Goal: Task Accomplishment & Management: Manage account settings

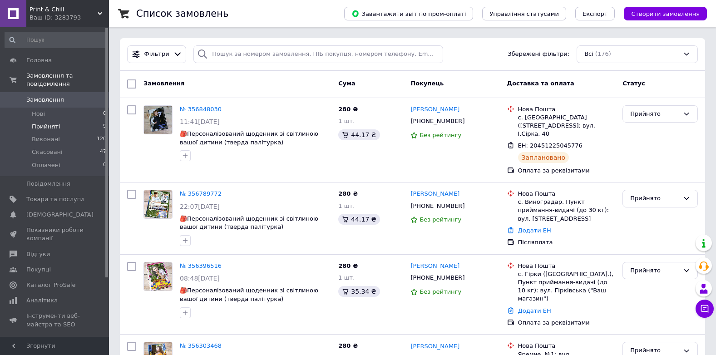
click at [71, 120] on li "Прийняті 9" at bounding box center [56, 126] width 112 height 13
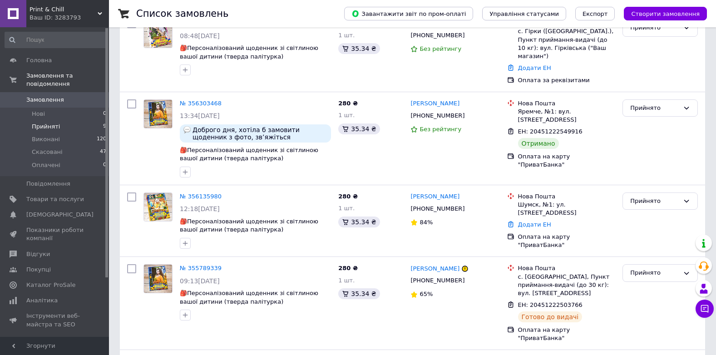
scroll to position [309, 0]
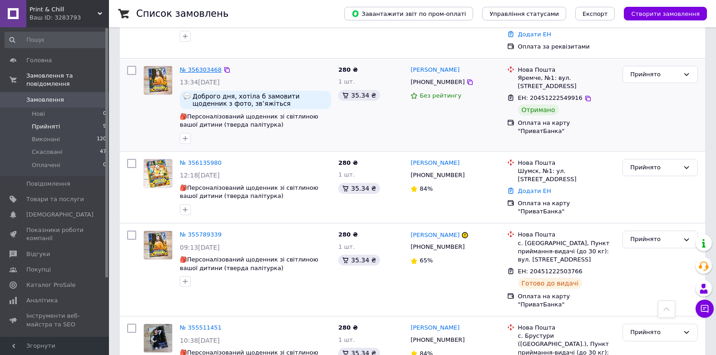
click at [206, 66] on link "№ 356303468" at bounding box center [201, 69] width 42 height 7
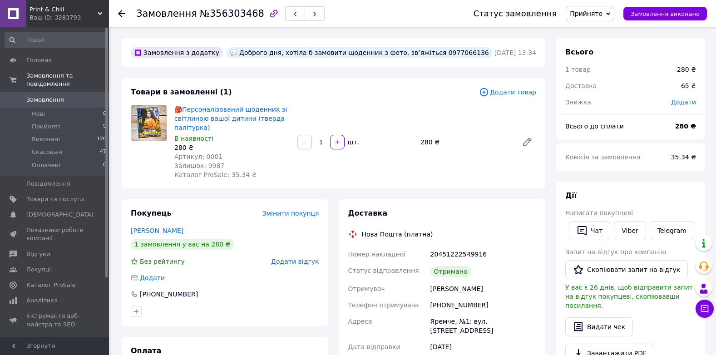
click at [165, 324] on div "Покупець Змінити покупця [PERSON_NAME] 1 замовлення у вас на 280 ₴ Без рейтингу…" at bounding box center [225, 262] width 207 height 127
drag, startPoint x: 193, startPoint y: 292, endPoint x: 143, endPoint y: 296, distance: 49.7
click at [143, 296] on div "[PHONE_NUMBER]" at bounding box center [225, 294] width 189 height 9
copy div "380977066136"
click at [583, 266] on icon "button" at bounding box center [578, 269] width 11 height 11
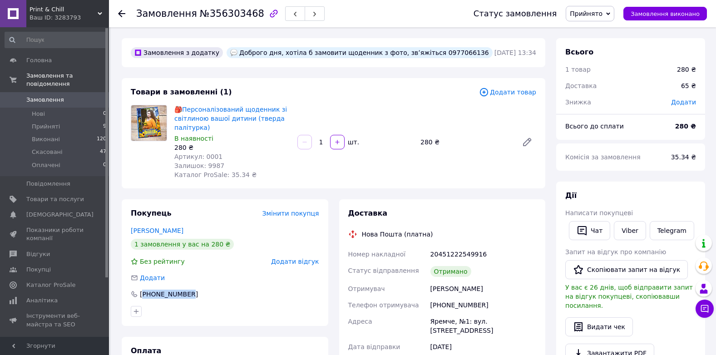
click at [599, 13] on span "Прийнято" at bounding box center [586, 13] width 33 height 7
click at [596, 30] on li "Виконано" at bounding box center [590, 32] width 48 height 14
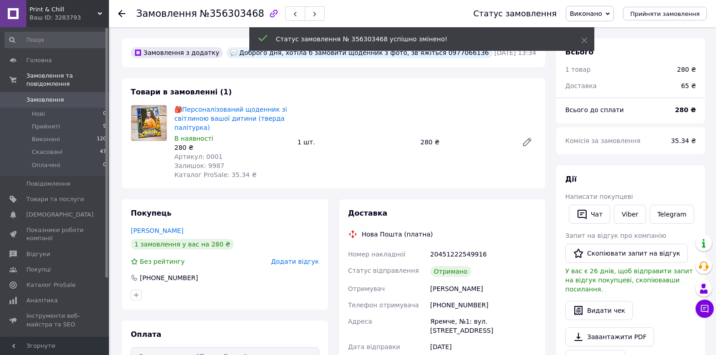
click at [124, 13] on use at bounding box center [121, 13] width 7 height 7
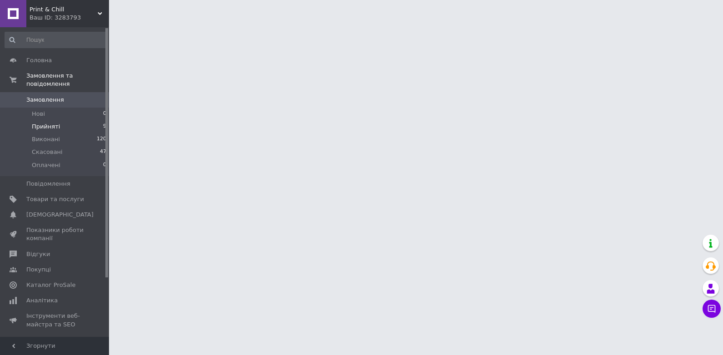
click at [95, 120] on li "Прийняті 9" at bounding box center [56, 126] width 112 height 13
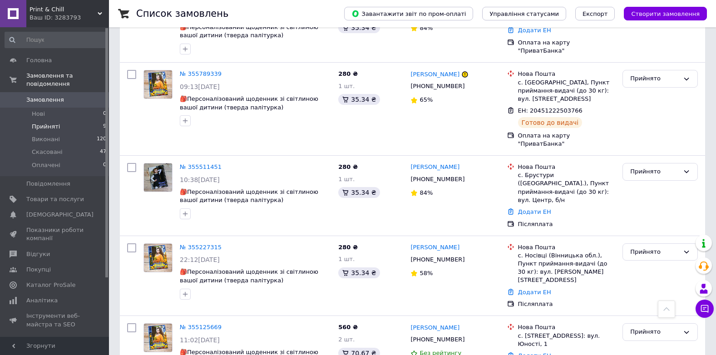
scroll to position [470, 0]
click at [46, 247] on link "Відгуки" at bounding box center [56, 254] width 112 height 15
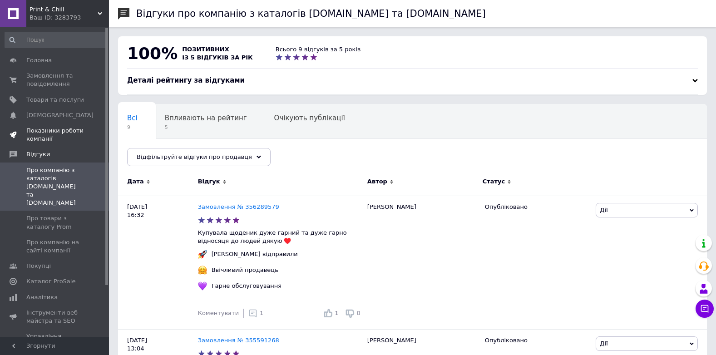
click at [60, 139] on span "Показники роботи компанії" at bounding box center [55, 135] width 58 height 16
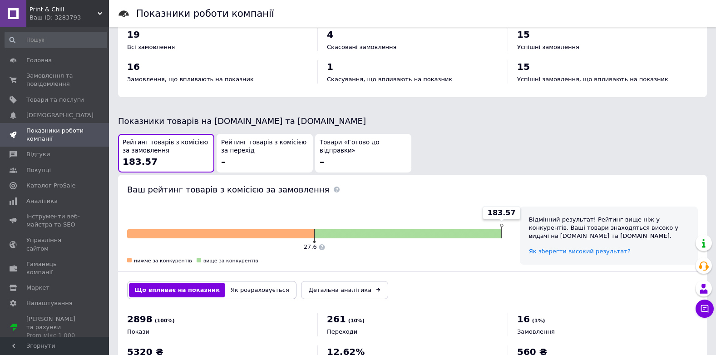
scroll to position [449, 0]
